Goal: Task Accomplishment & Management: Manage account settings

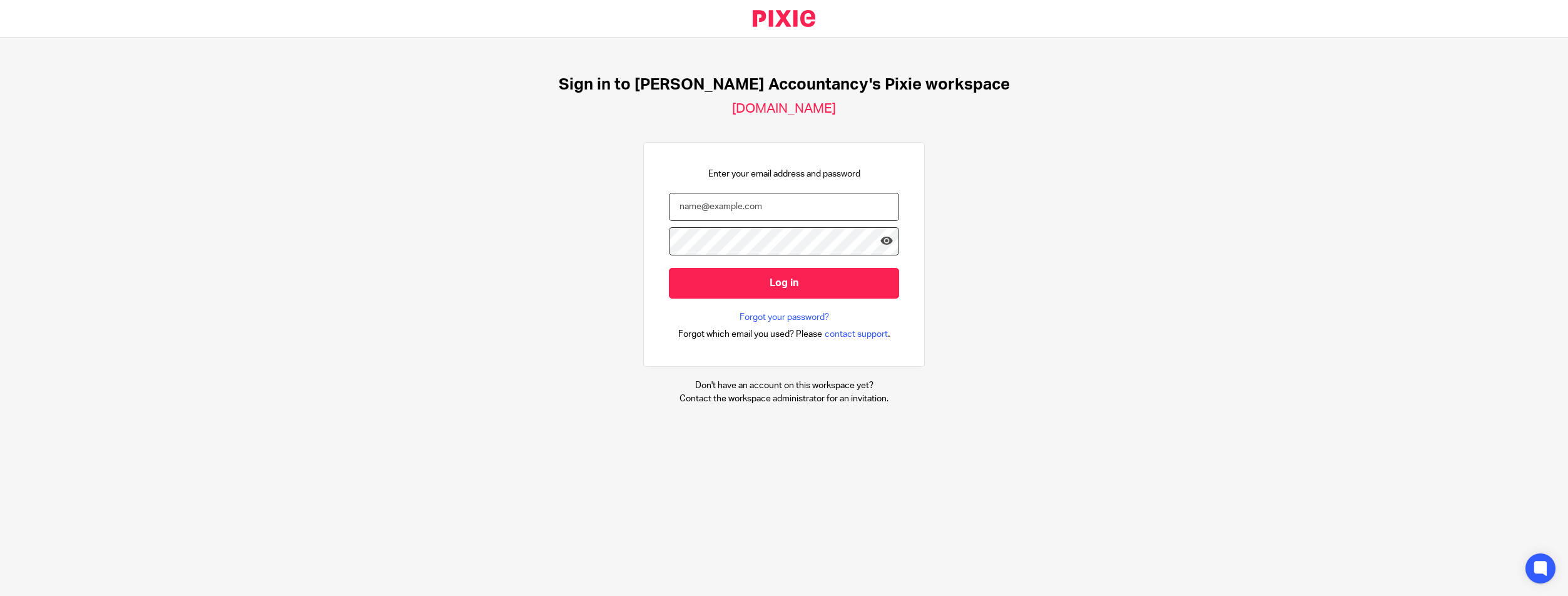
type input "karen@kennedyaccountancy.com"
click at [784, 282] on input "Log in" at bounding box center [784, 283] width 230 height 31
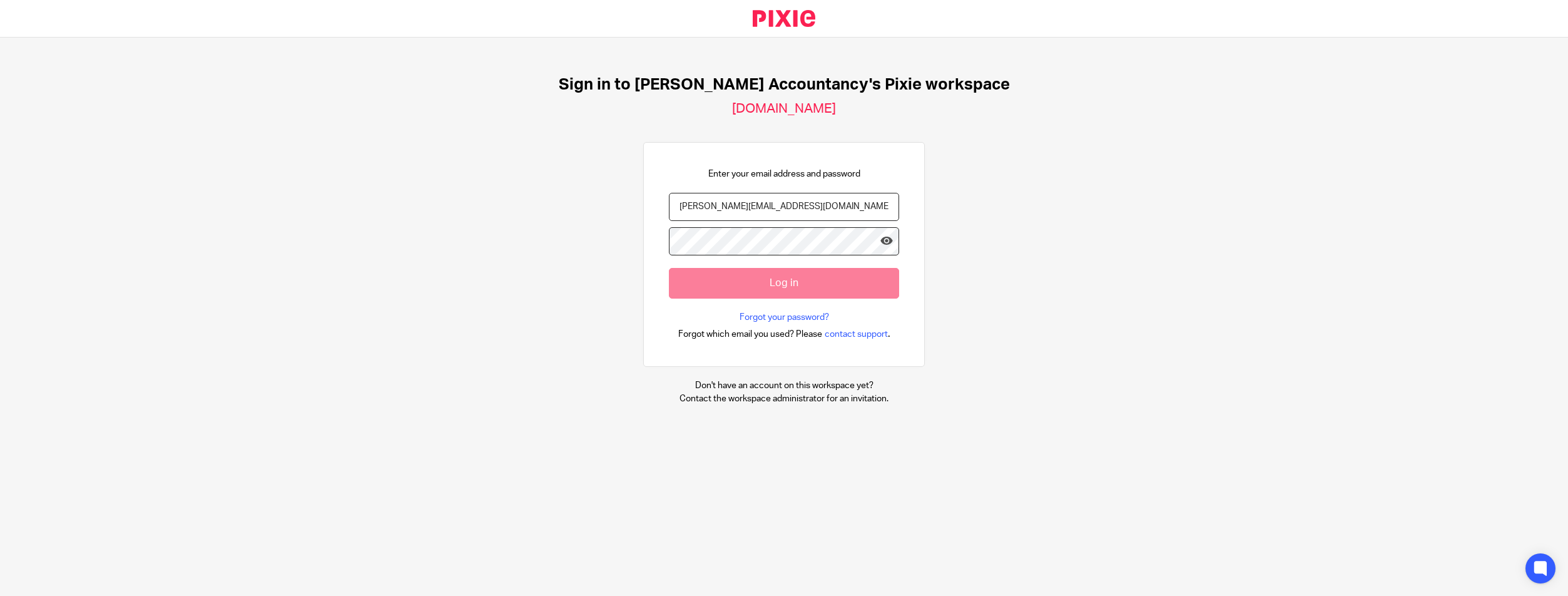
click at [1351, 1] on div at bounding box center [784, 19] width 1568 height 37
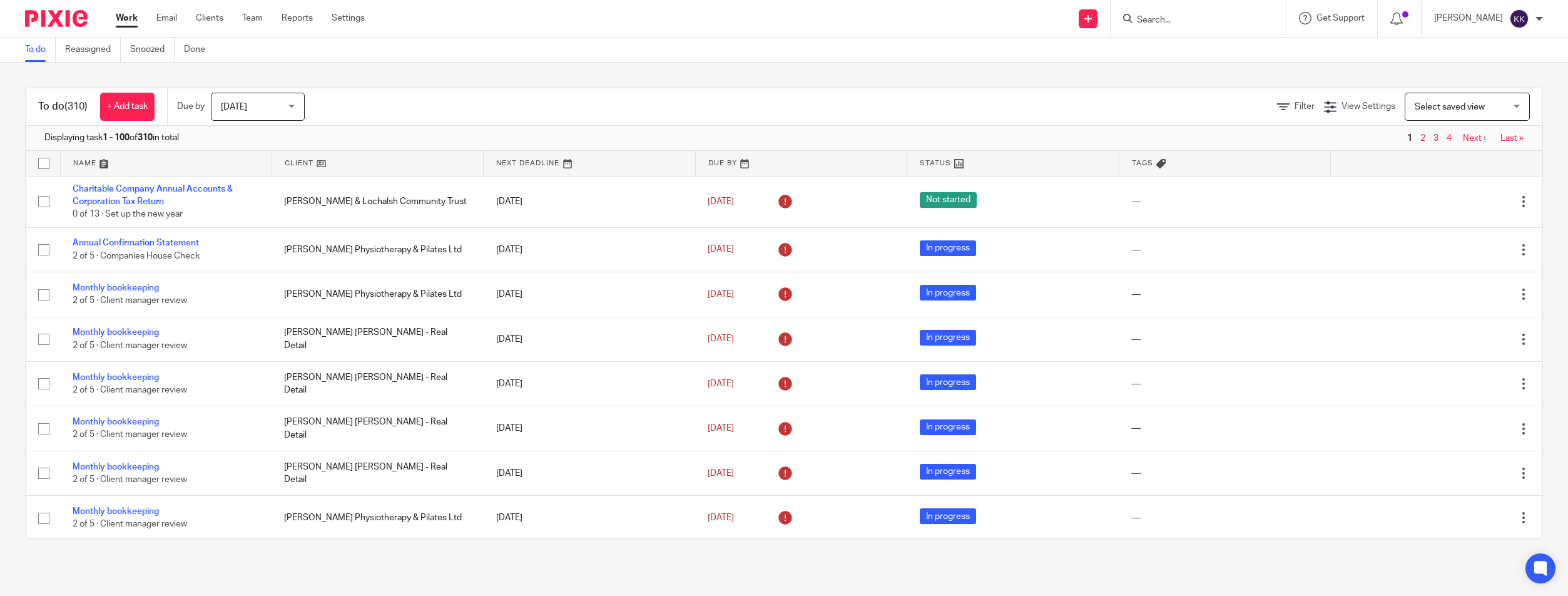
click at [1171, 19] on input "Search" at bounding box center [1191, 20] width 112 height 11
type input "kim"
click at [1206, 55] on link at bounding box center [1267, 53] width 269 height 29
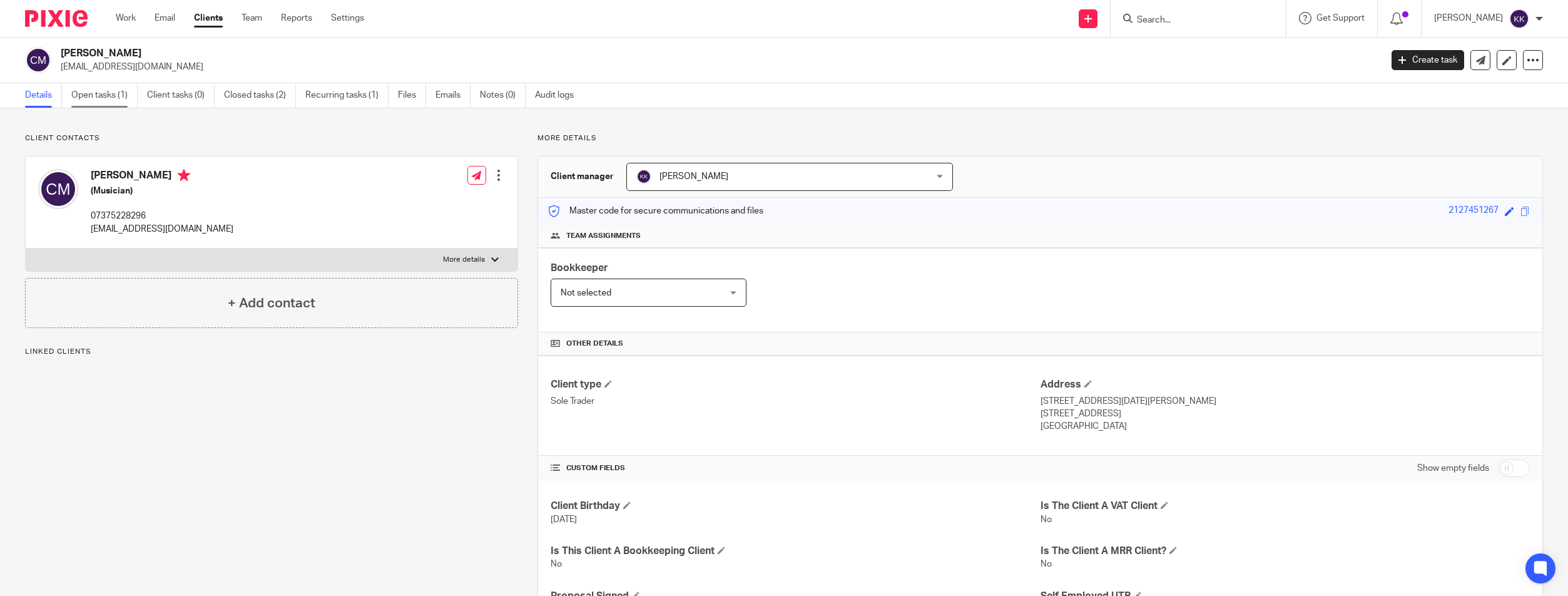
click at [106, 98] on link "Open tasks (1)" at bounding box center [103, 96] width 66 height 25
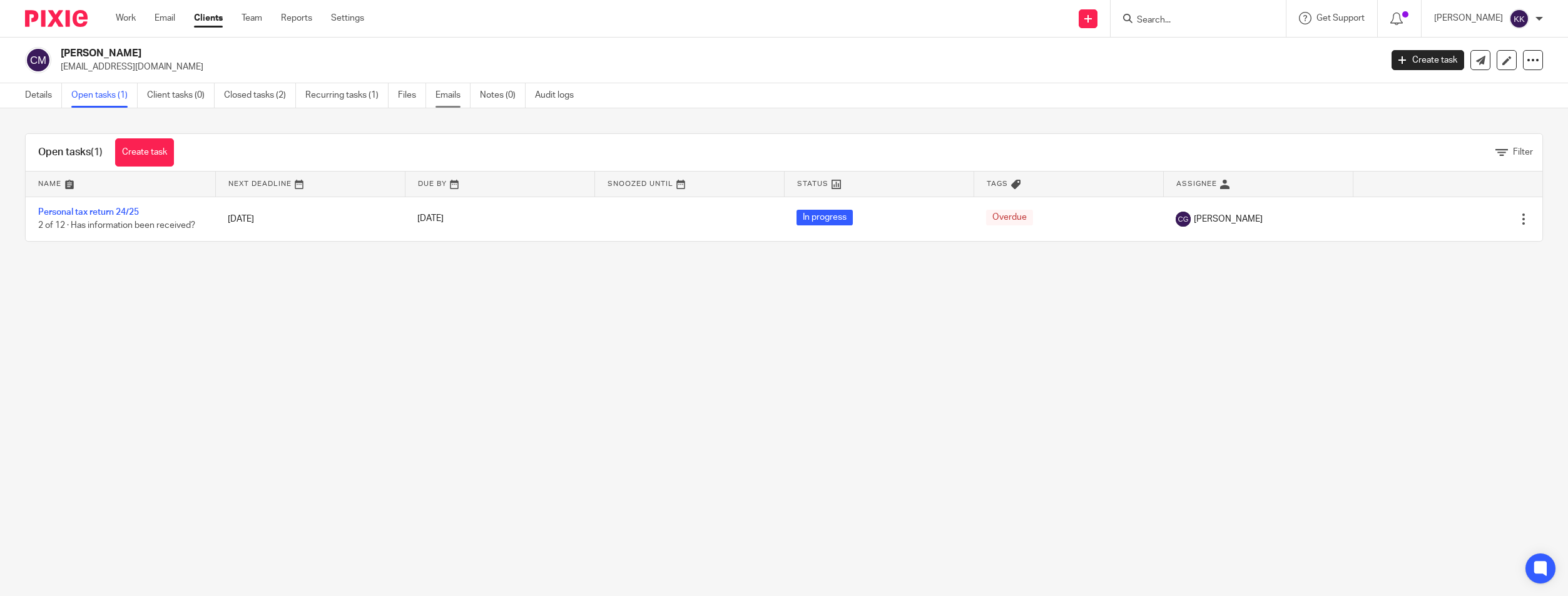
click at [444, 99] on link "Emails" at bounding box center [453, 96] width 35 height 25
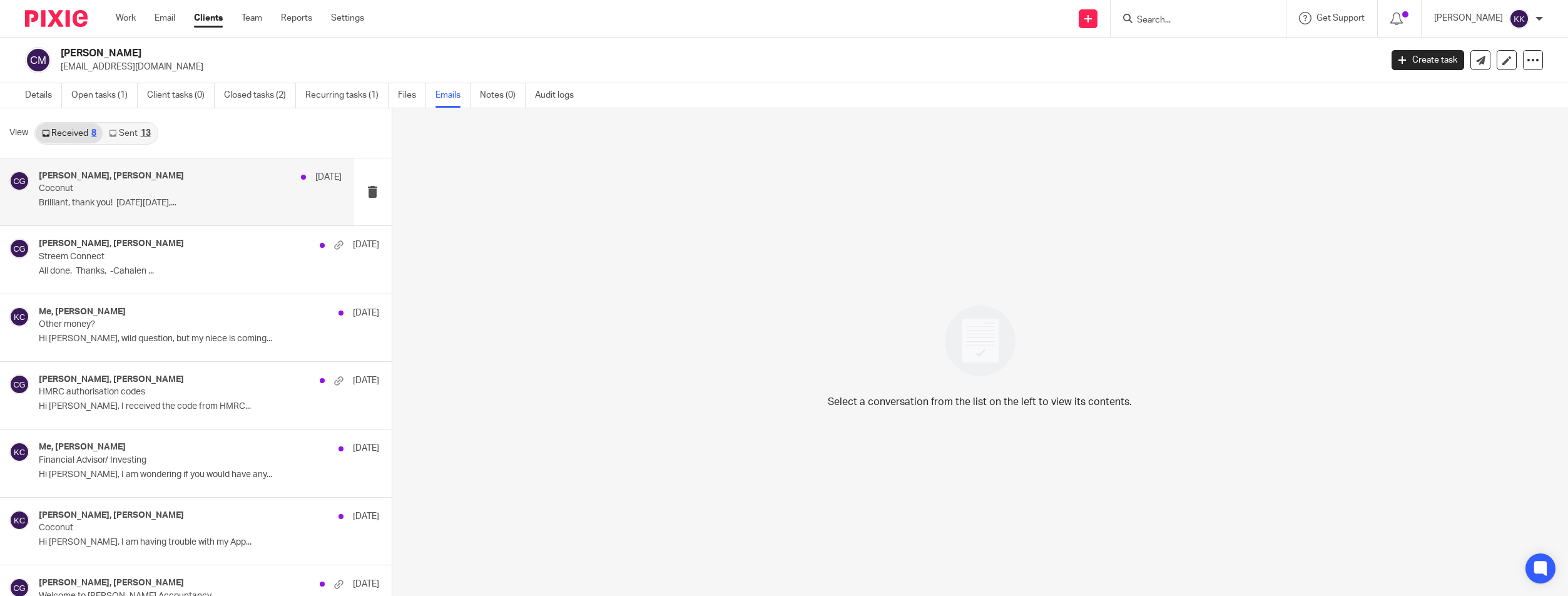
click at [149, 183] on div "[PERSON_NAME], [PERSON_NAME] [DATE]" at bounding box center [190, 176] width 303 height 13
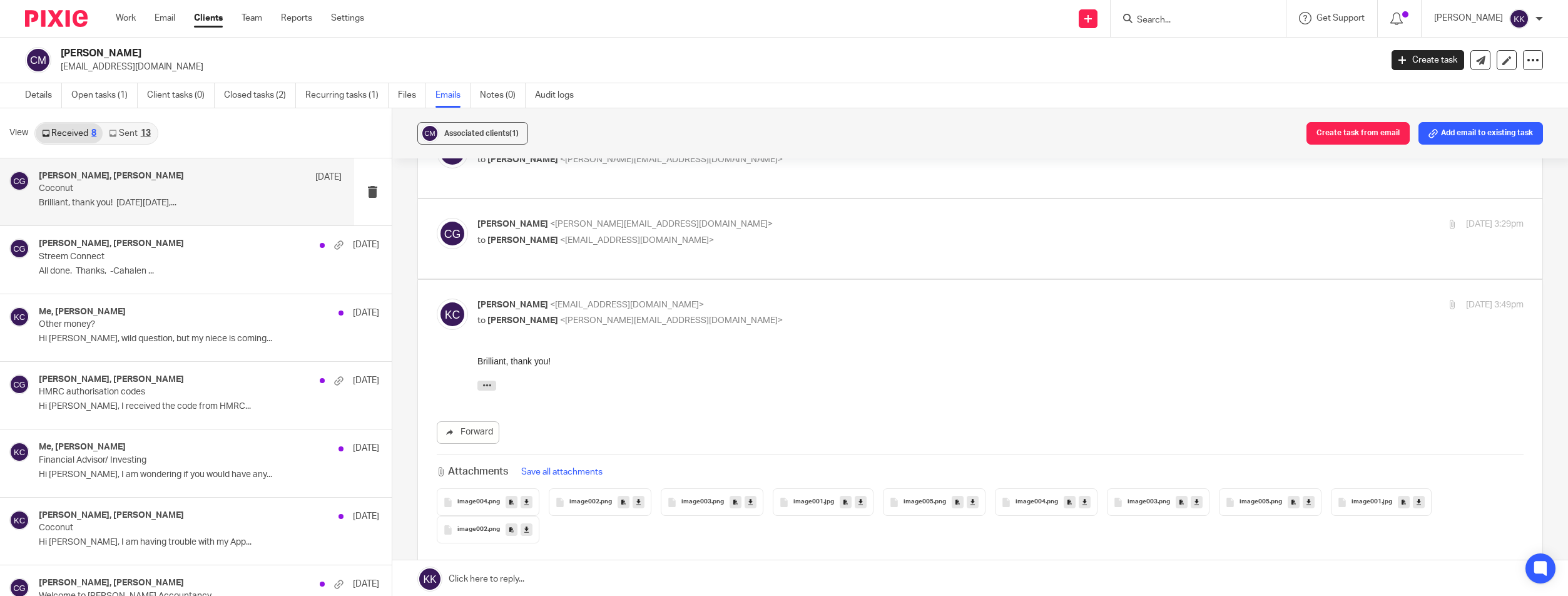
scroll to position [170, 0]
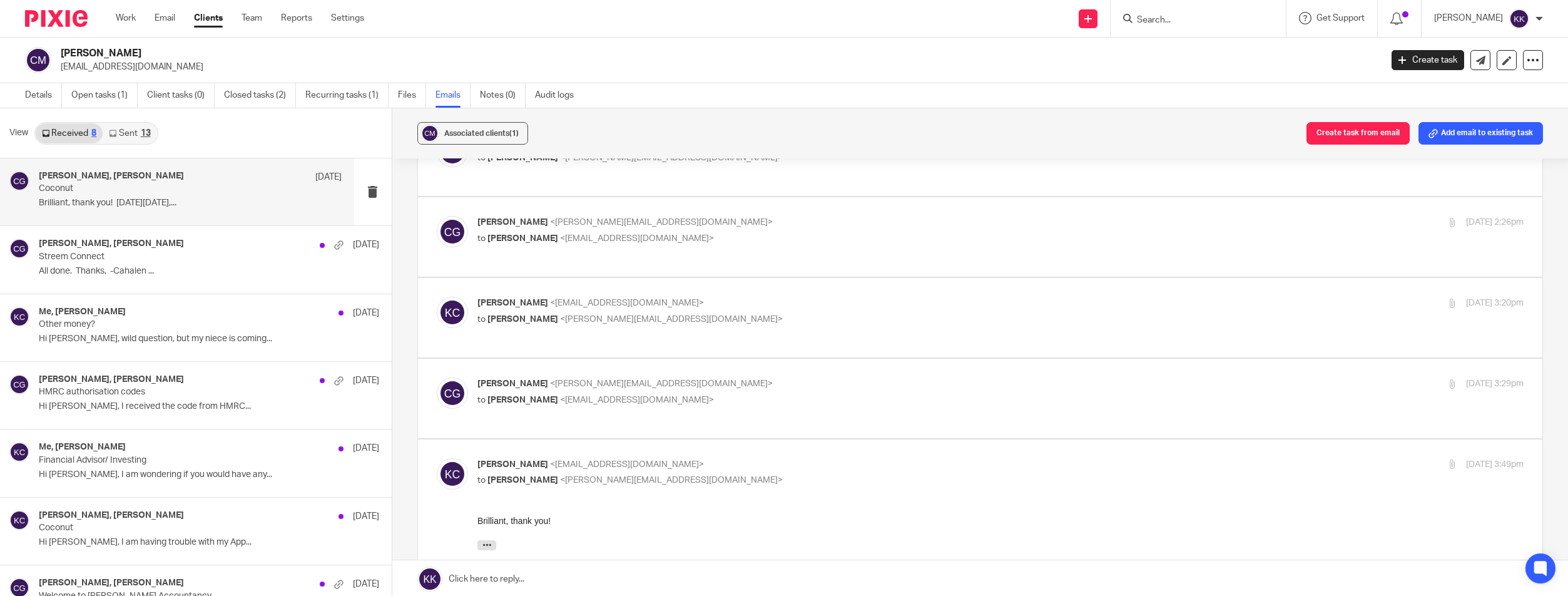
click at [560, 396] on span "<kimandcahalen@gmail.com>" at bounding box center [637, 400] width 154 height 9
checkbox input "true"
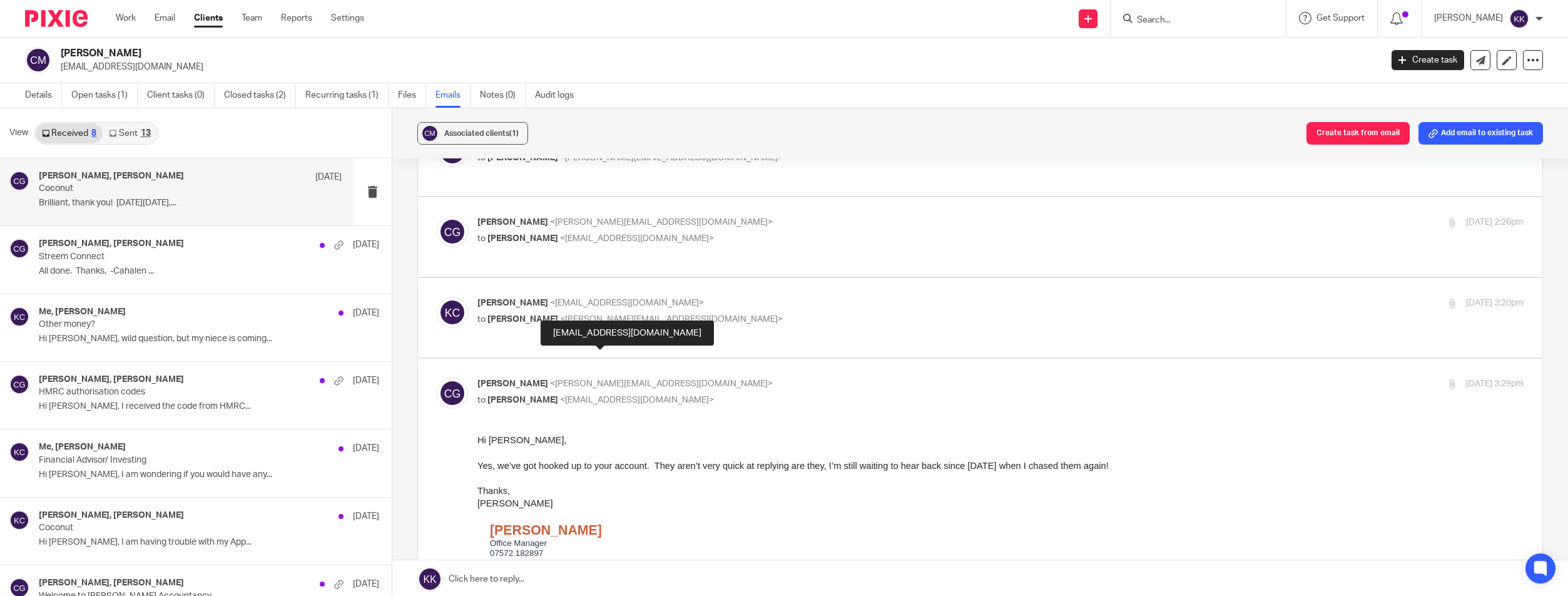
scroll to position [0, 0]
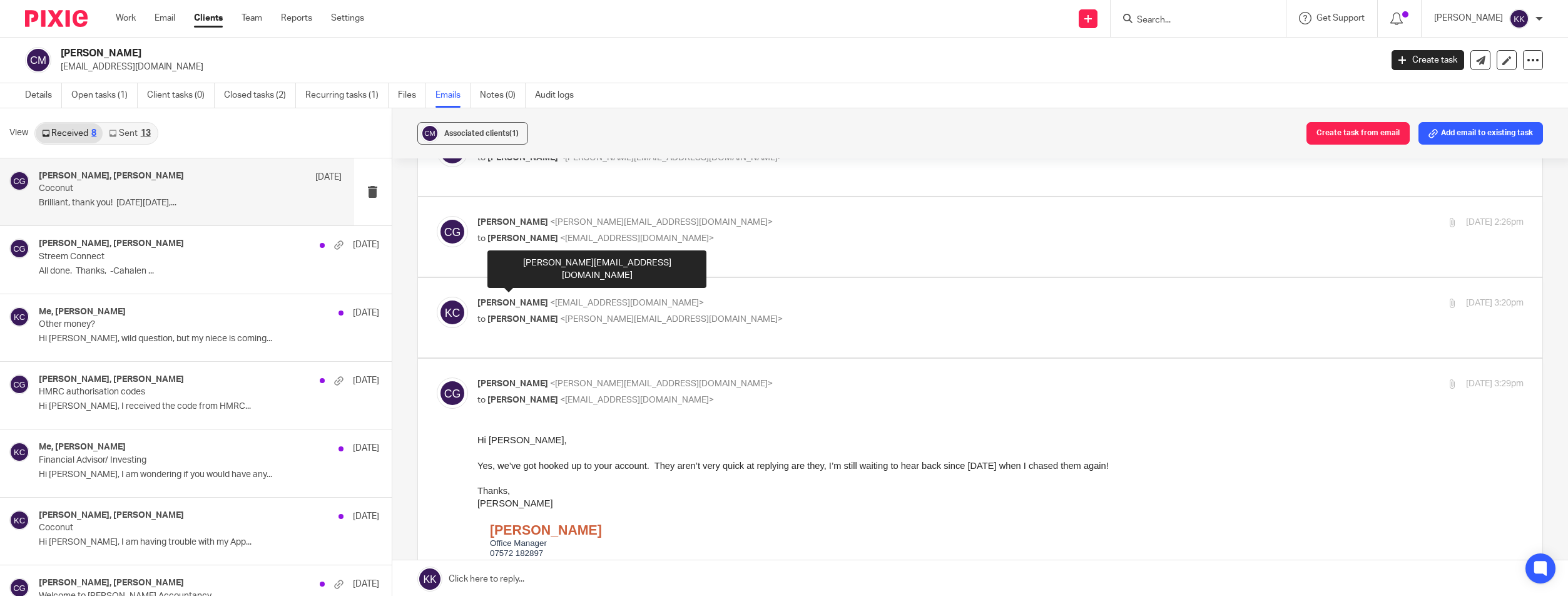
click at [497, 315] on span "[PERSON_NAME]" at bounding box center [523, 319] width 71 height 9
checkbox input "true"
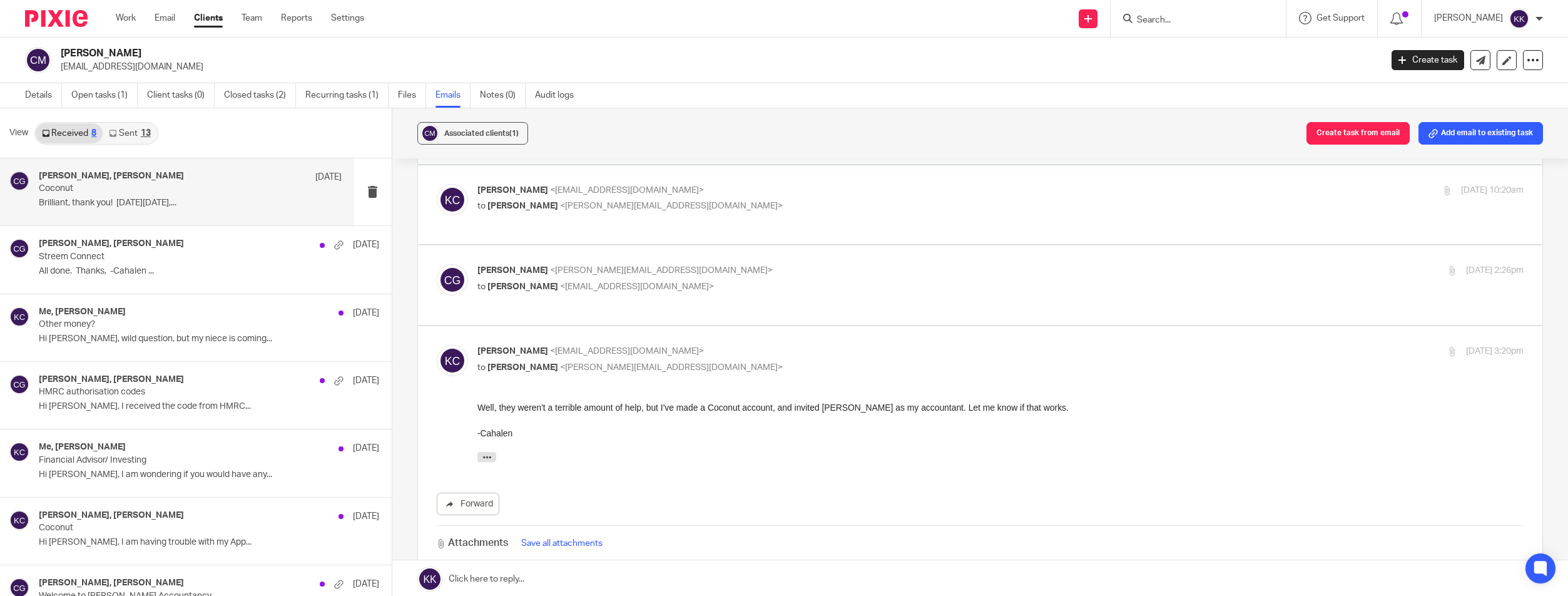
scroll to position [116, 0]
click at [498, 270] on div "Carrie Gill <carrie@kennedyaccountancy.com> to Kim Cahalen <kimandcahalen@gmail…" at bounding box center [826, 284] width 698 height 29
checkbox input "true"
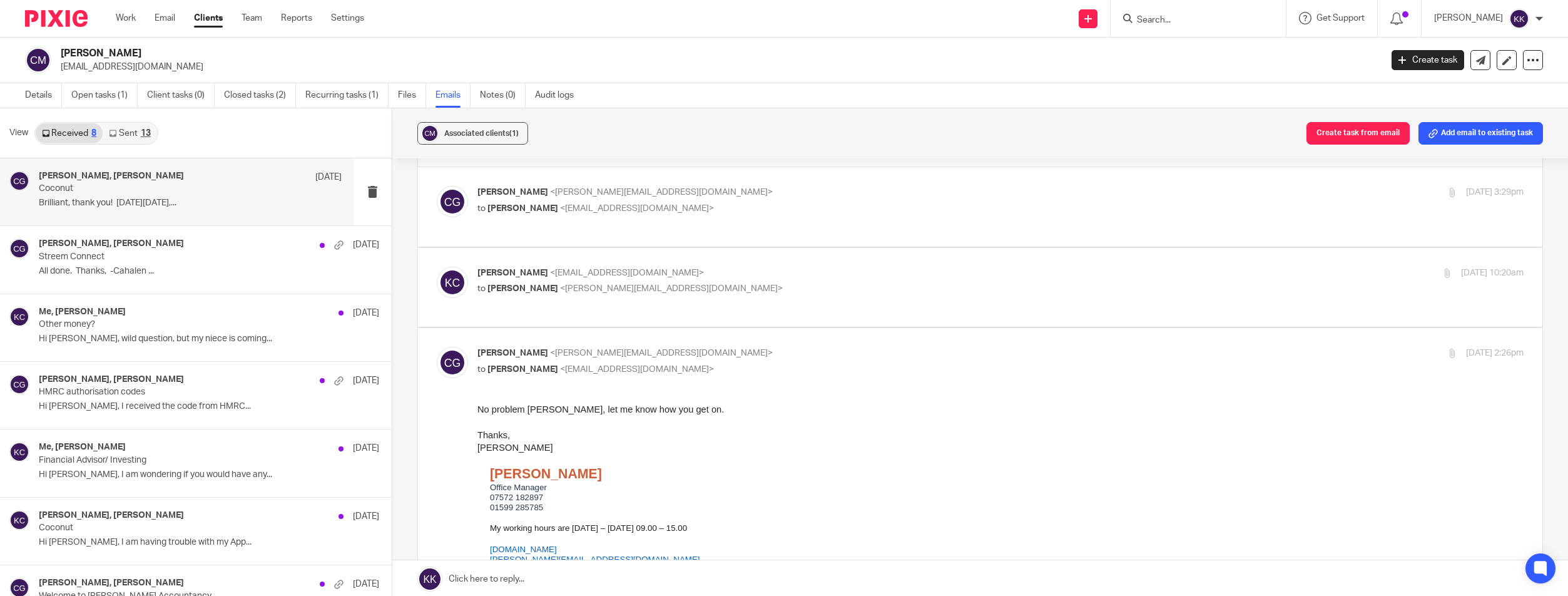
scroll to position [0, 0]
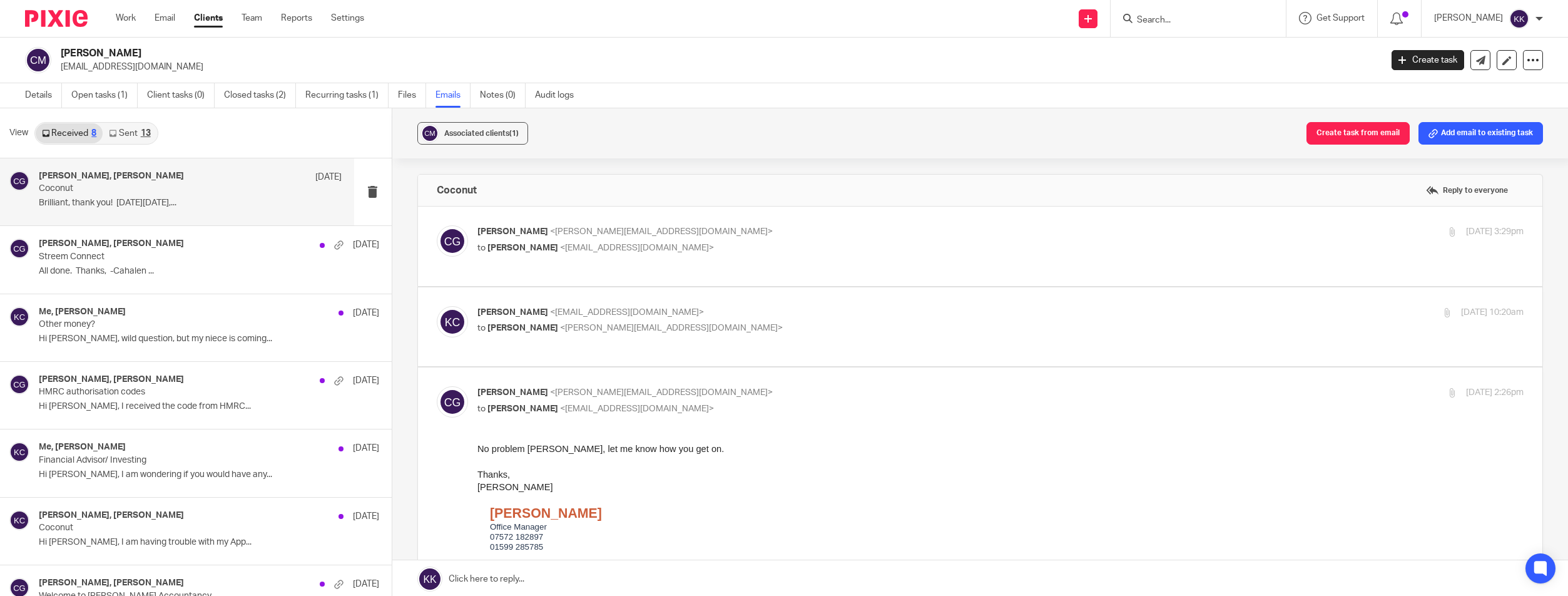
click at [500, 243] on span "Kim Cahalen" at bounding box center [523, 247] width 71 height 9
checkbox input "true"
